Goal: Find specific page/section: Find specific page/section

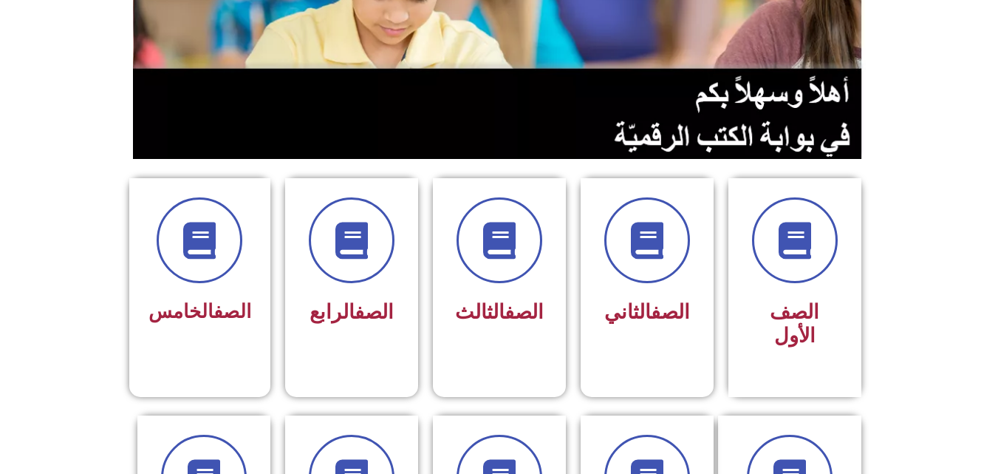
scroll to position [256, 0]
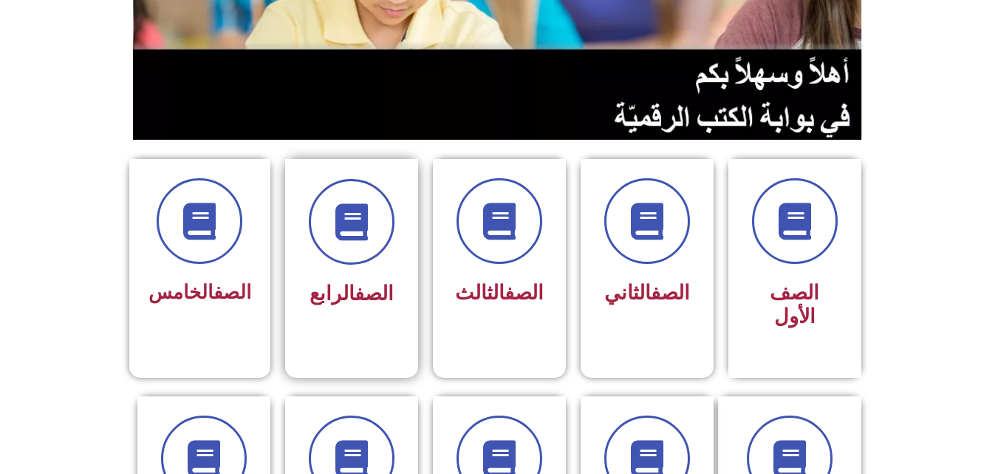
click at [360, 284] on link "الصف" at bounding box center [374, 293] width 39 height 24
click at [363, 286] on link "الصف" at bounding box center [374, 293] width 39 height 24
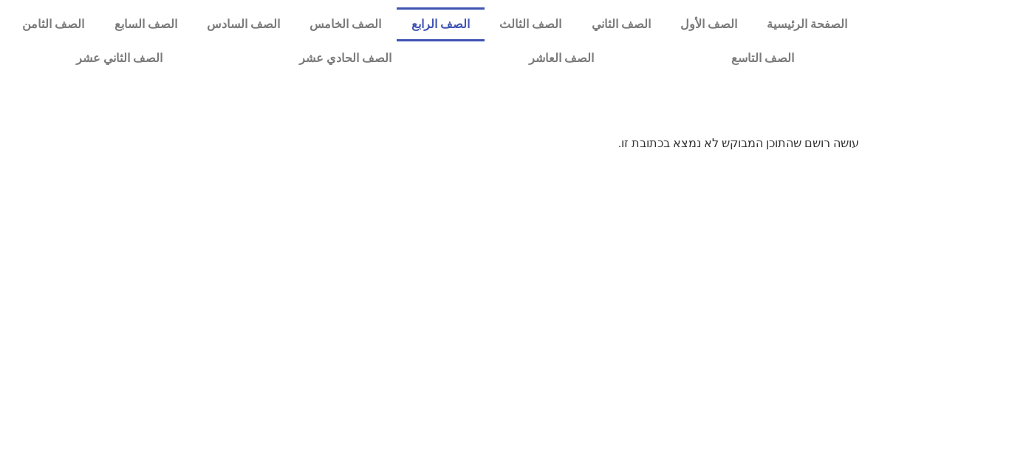
click at [485, 21] on link "الصف الرابع" at bounding box center [441, 24] width 88 height 34
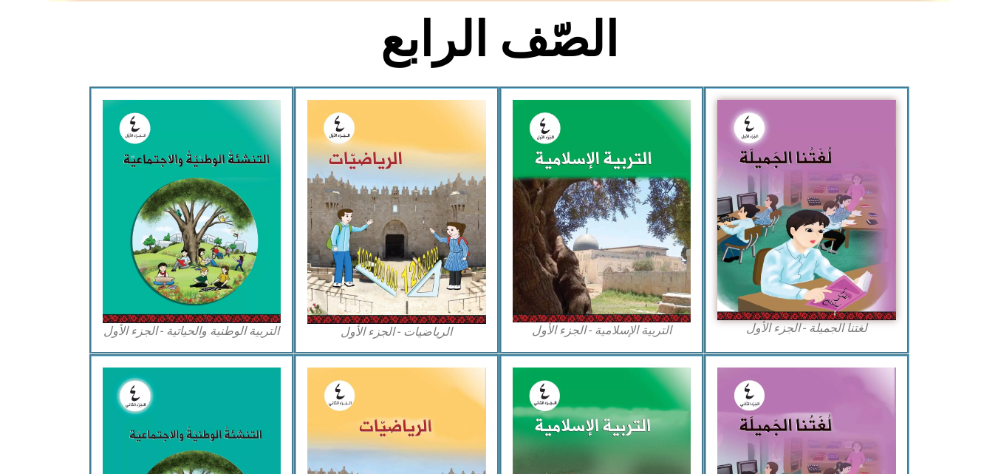
scroll to position [375, 0]
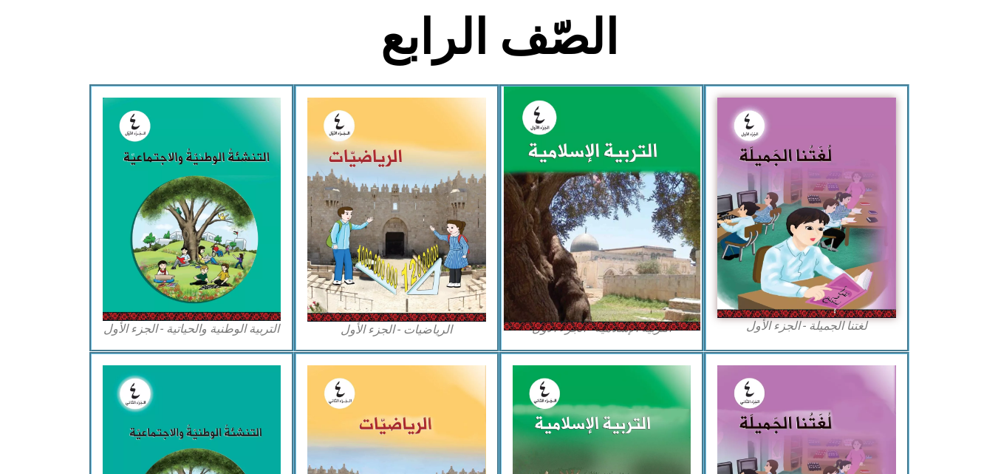
click at [638, 212] on img at bounding box center [601, 208] width 197 height 245
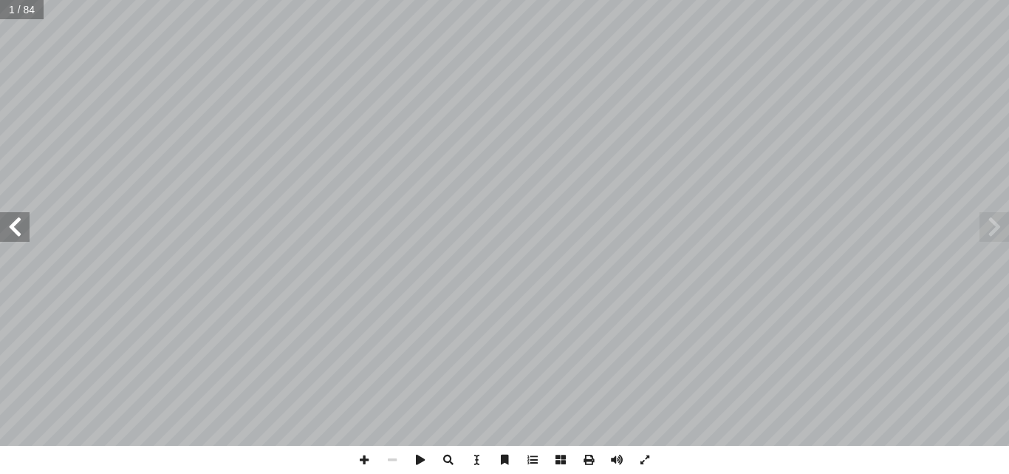
click at [3, 229] on span at bounding box center [15, 227] width 30 height 30
click at [3, 230] on span at bounding box center [15, 227] width 30 height 30
click at [7, 233] on span at bounding box center [15, 227] width 30 height 30
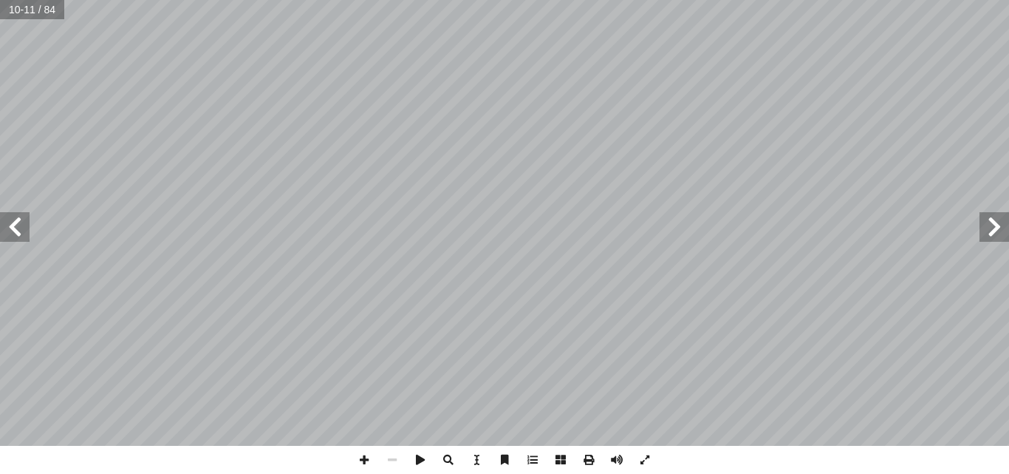
click at [7, 234] on span at bounding box center [15, 227] width 30 height 30
click at [18, 216] on span at bounding box center [15, 227] width 30 height 30
click at [1002, 231] on span at bounding box center [995, 227] width 30 height 30
click at [18, 230] on span at bounding box center [15, 227] width 30 height 30
